Goal: Task Accomplishment & Management: Use online tool/utility

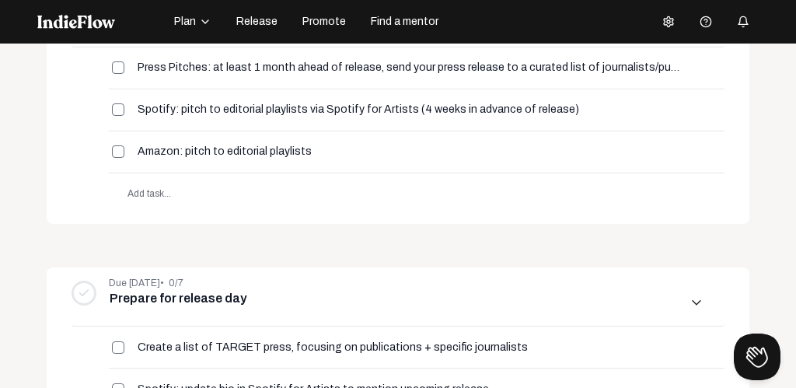
scroll to position [1331, 0]
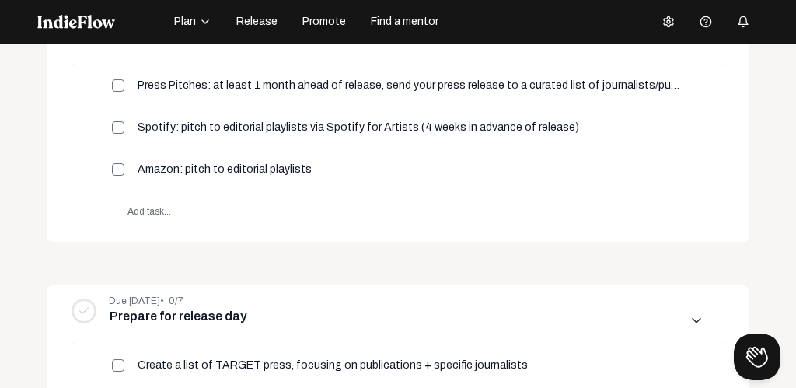
click at [327, 19] on span "Promote" at bounding box center [325, 22] width 44 height 16
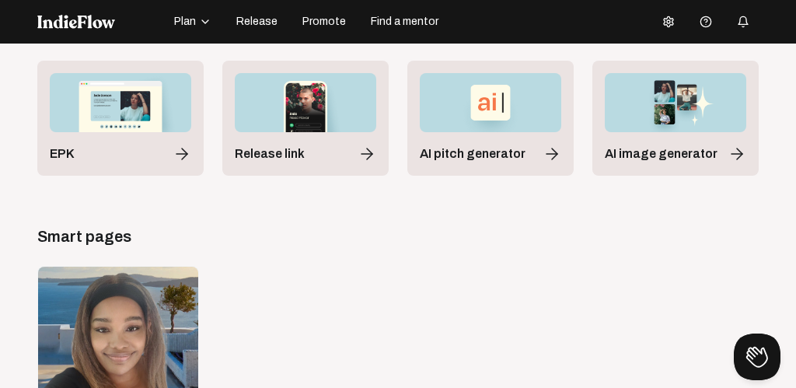
scroll to position [83, 0]
click at [477, 153] on span "AI pitch generator" at bounding box center [473, 153] width 106 height 19
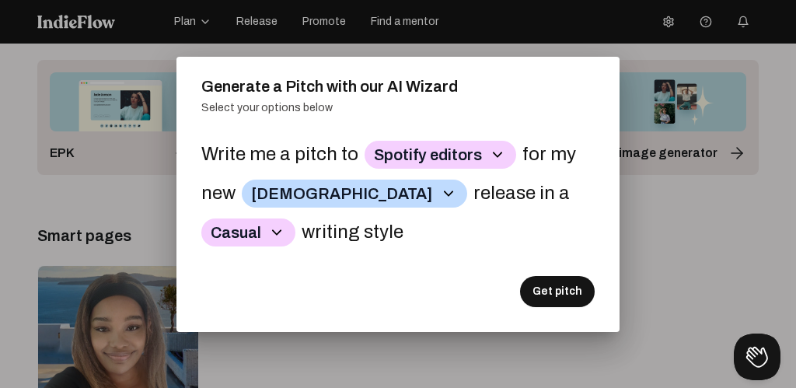
click at [439, 198] on icon "button" at bounding box center [448, 193] width 19 height 19
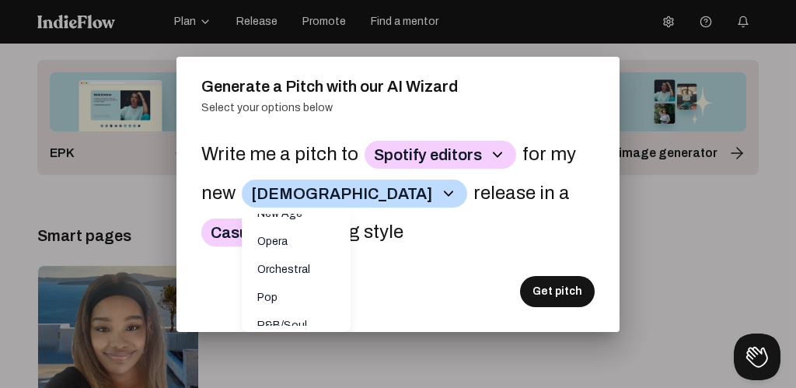
scroll to position [955, 0]
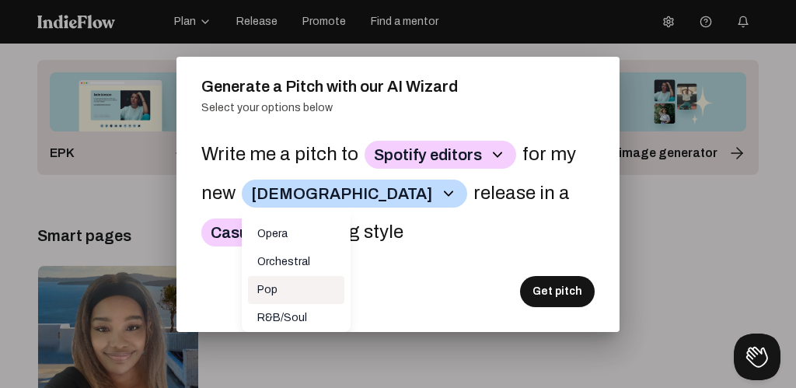
click at [279, 276] on p "Pop" at bounding box center [296, 290] width 96 height 28
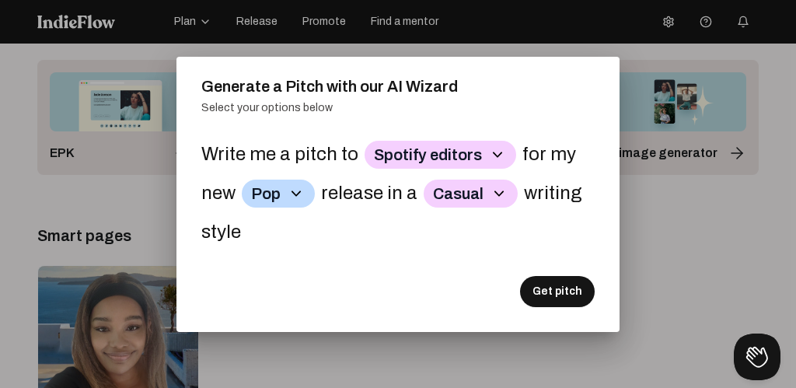
click at [507, 189] on icon "button" at bounding box center [499, 193] width 19 height 19
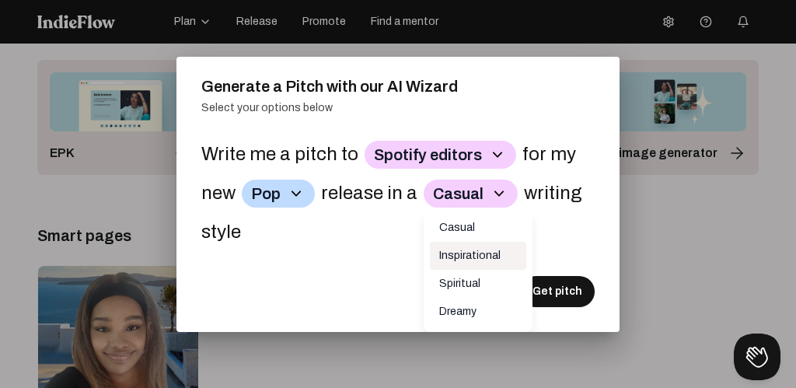
click at [499, 251] on p "Inspirational" at bounding box center [478, 256] width 96 height 28
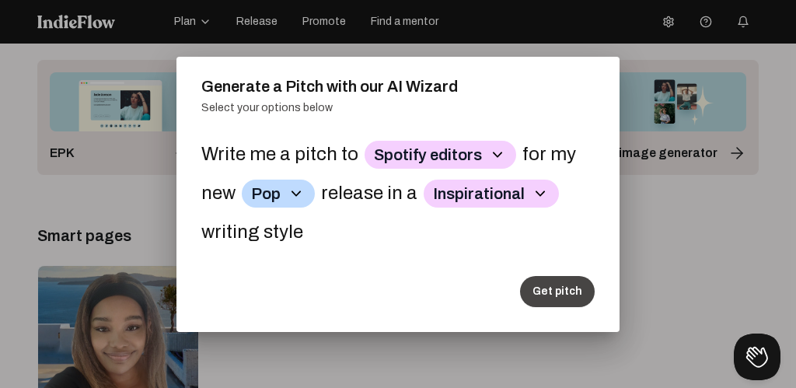
click at [558, 289] on button "Get pitch" at bounding box center [557, 291] width 75 height 31
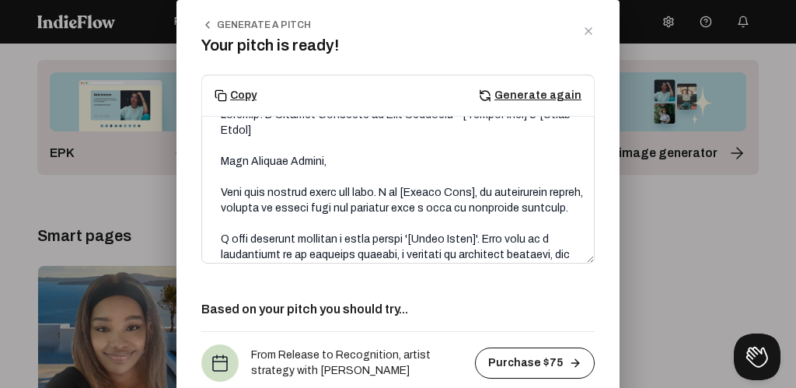
scroll to position [0, 0]
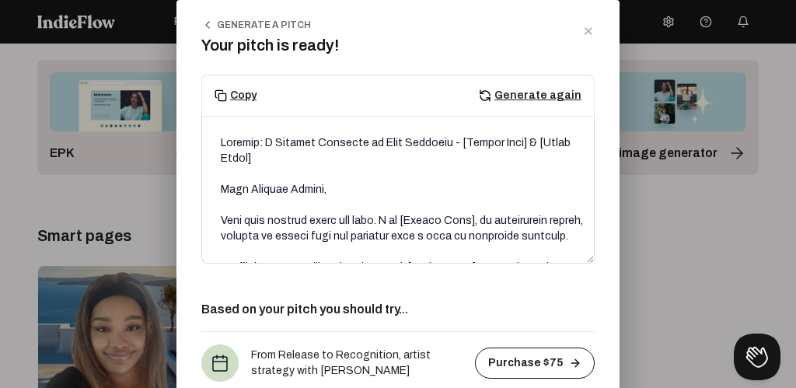
click at [591, 30] on icon at bounding box center [588, 31] width 12 height 12
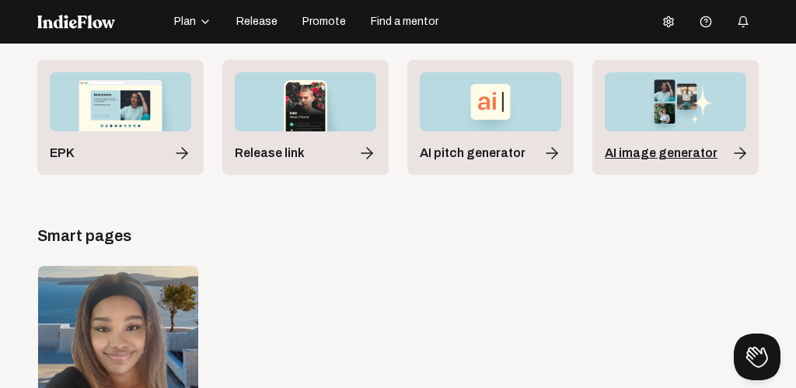
click at [652, 156] on span "AI image generator" at bounding box center [661, 153] width 113 height 19
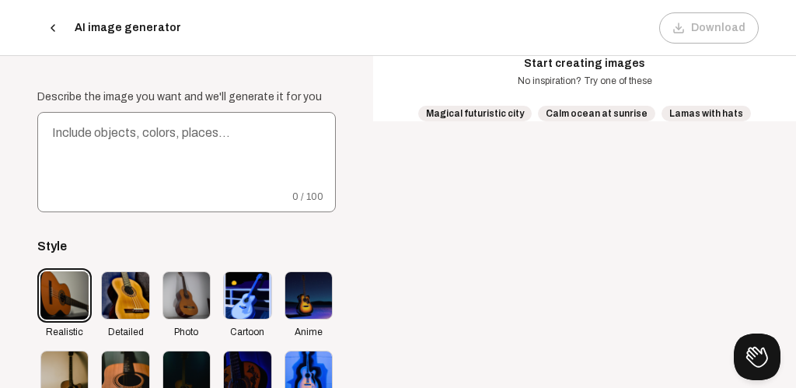
click at [56, 26] on icon at bounding box center [53, 28] width 12 height 12
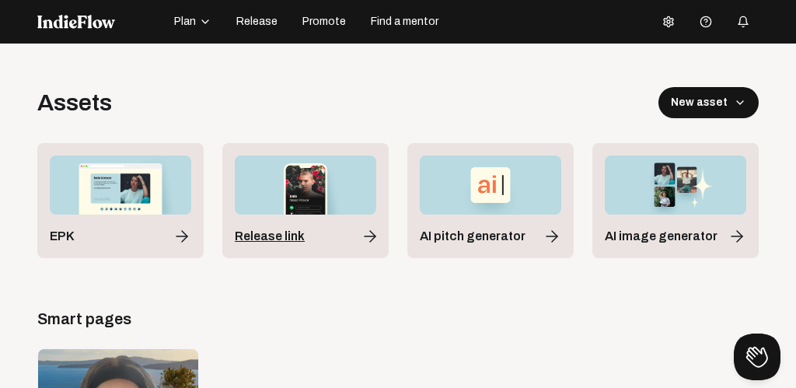
click at [279, 235] on span "Release link" at bounding box center [270, 236] width 70 height 19
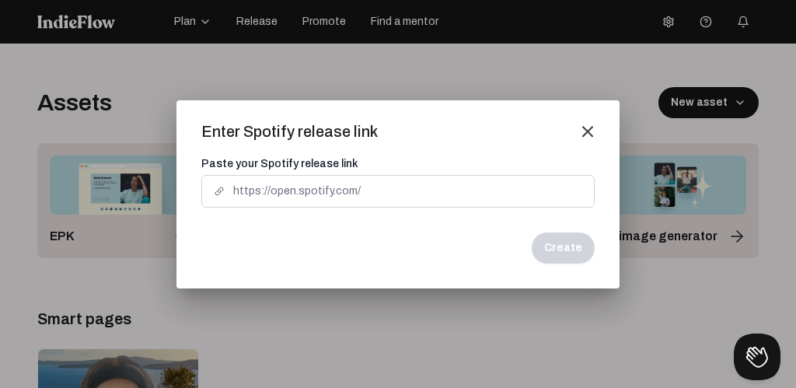
click at [589, 130] on mat-icon "close" at bounding box center [588, 131] width 14 height 14
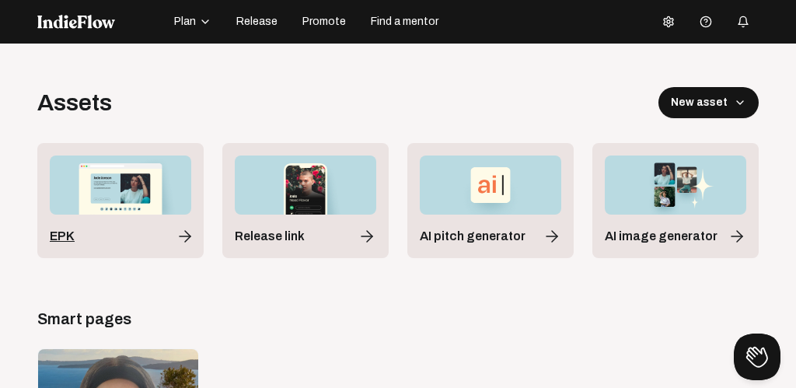
click at [99, 236] on div "EPK" at bounding box center [121, 236] width 142 height 19
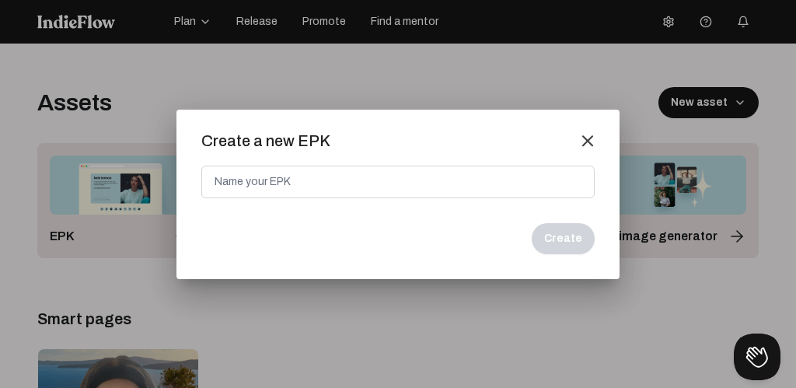
click at [587, 136] on mat-icon "close" at bounding box center [588, 141] width 14 height 14
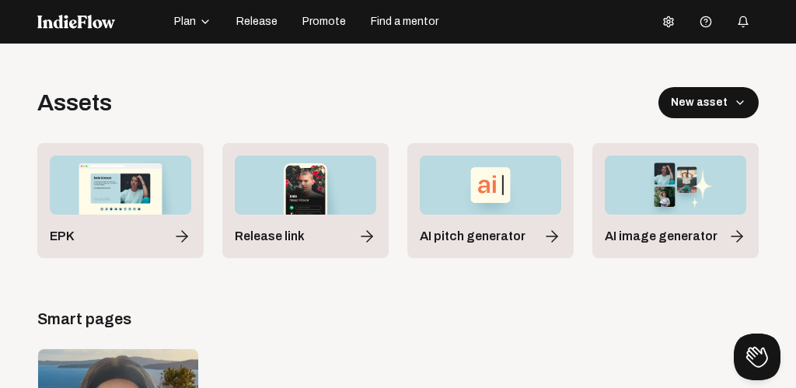
click at [320, 22] on span "Promote" at bounding box center [325, 22] width 44 height 16
click at [205, 19] on icon "button" at bounding box center [205, 22] width 12 height 12
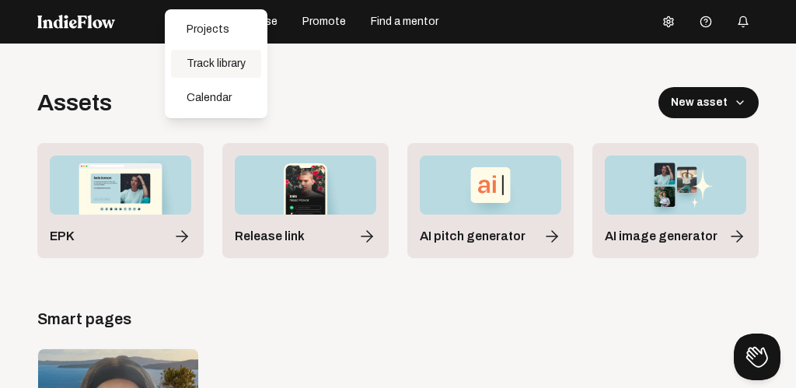
click at [214, 62] on div "Track library" at bounding box center [216, 64] width 90 height 28
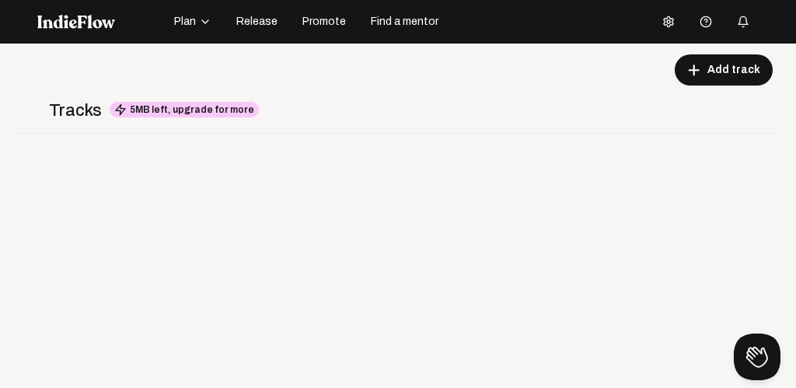
click at [69, 23] on img at bounding box center [76, 22] width 78 height 14
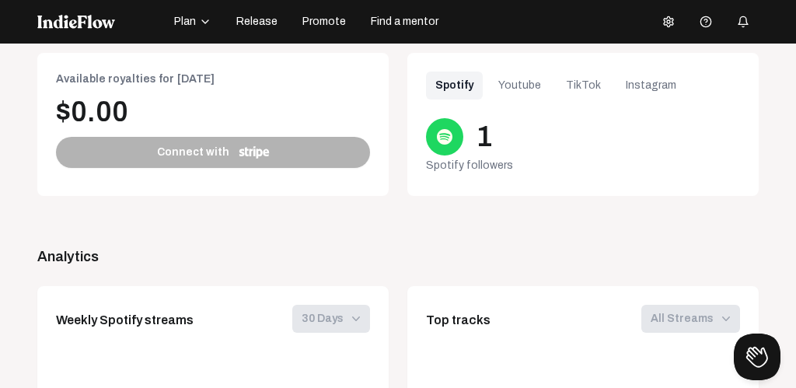
scroll to position [703, 0]
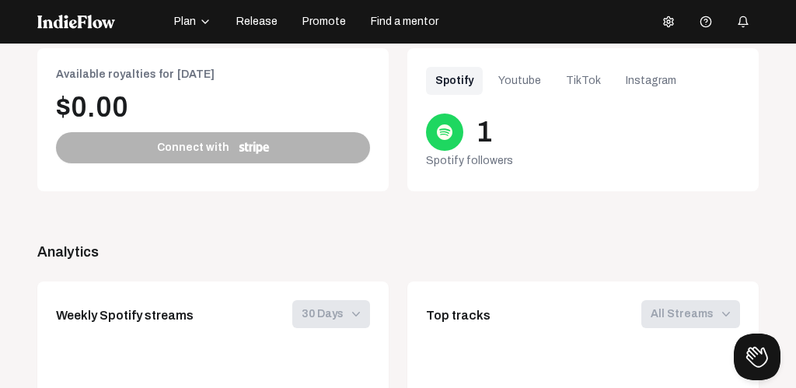
click at [522, 95] on div "Youtube" at bounding box center [519, 81] width 61 height 28
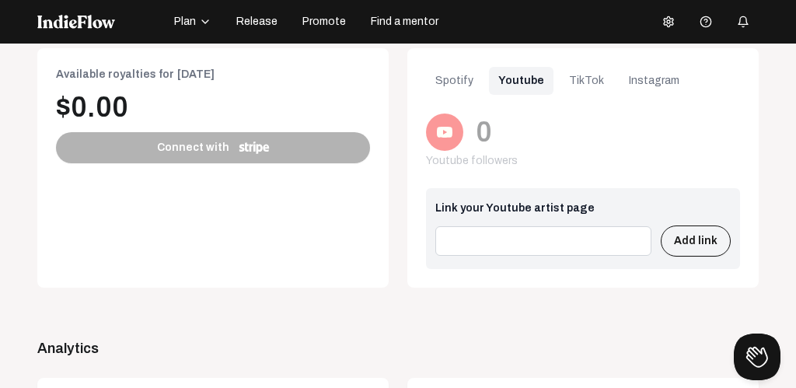
click at [565, 95] on div "TikTok" at bounding box center [587, 81] width 54 height 28
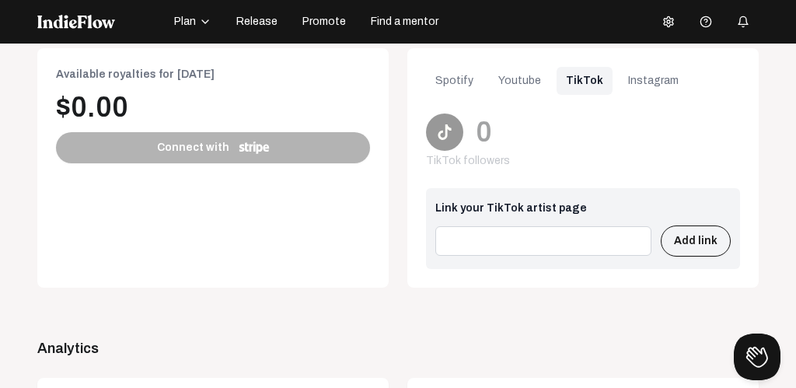
click at [628, 91] on div "Instagram" at bounding box center [653, 81] width 69 height 28
